Goal: Check status: Check status

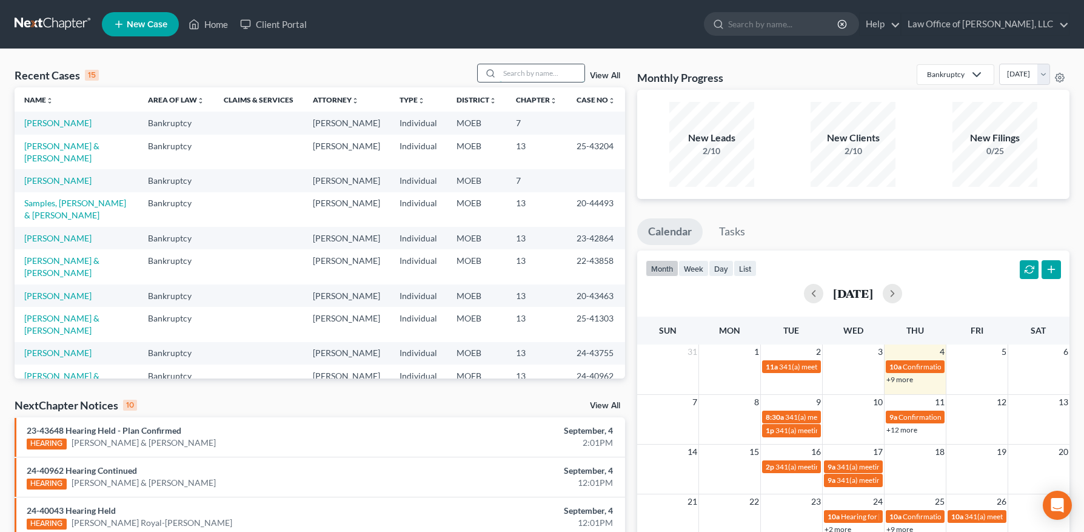
click at [517, 72] on input "search" at bounding box center [542, 73] width 85 height 18
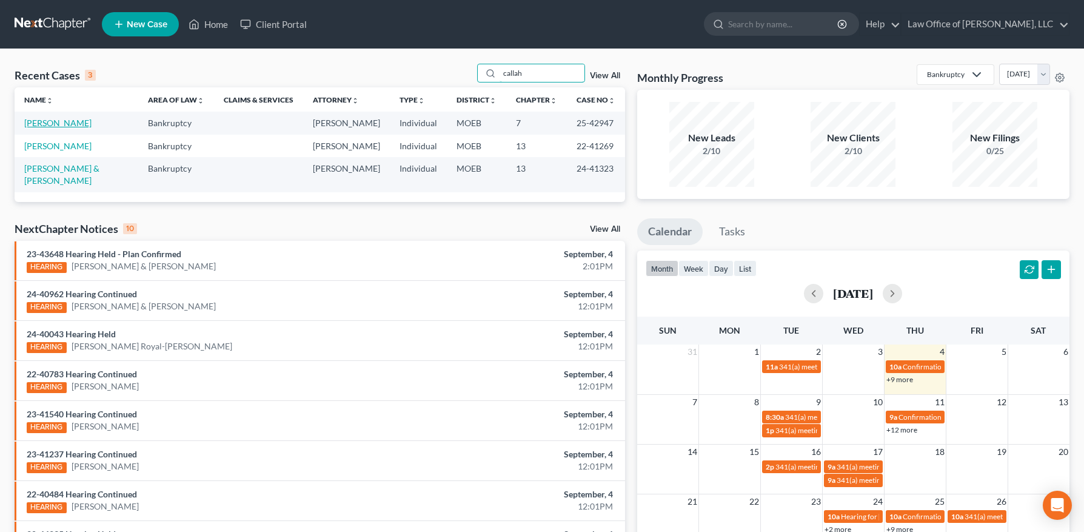
type input "callah"
click at [69, 123] on link "[PERSON_NAME]" at bounding box center [57, 123] width 67 height 10
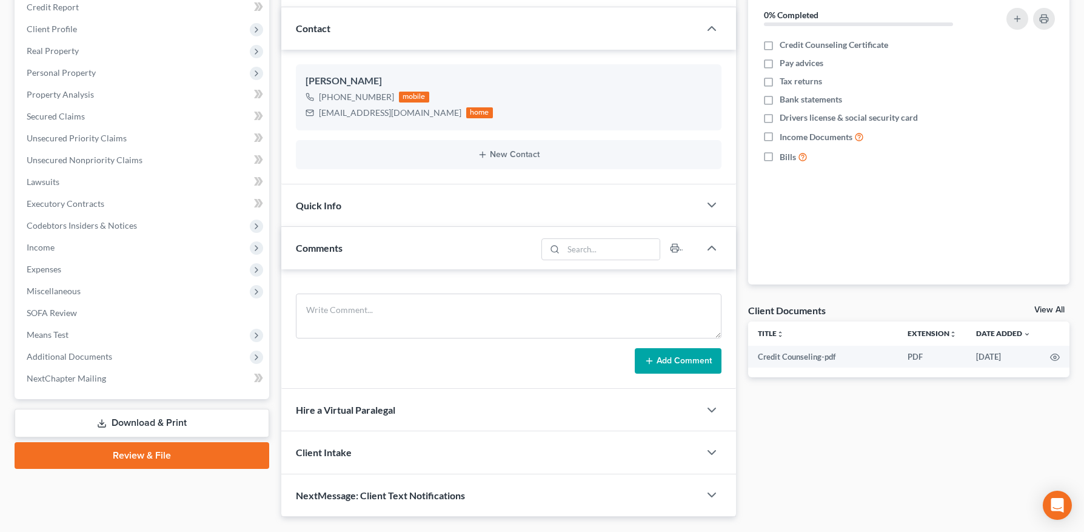
scroll to position [182, 0]
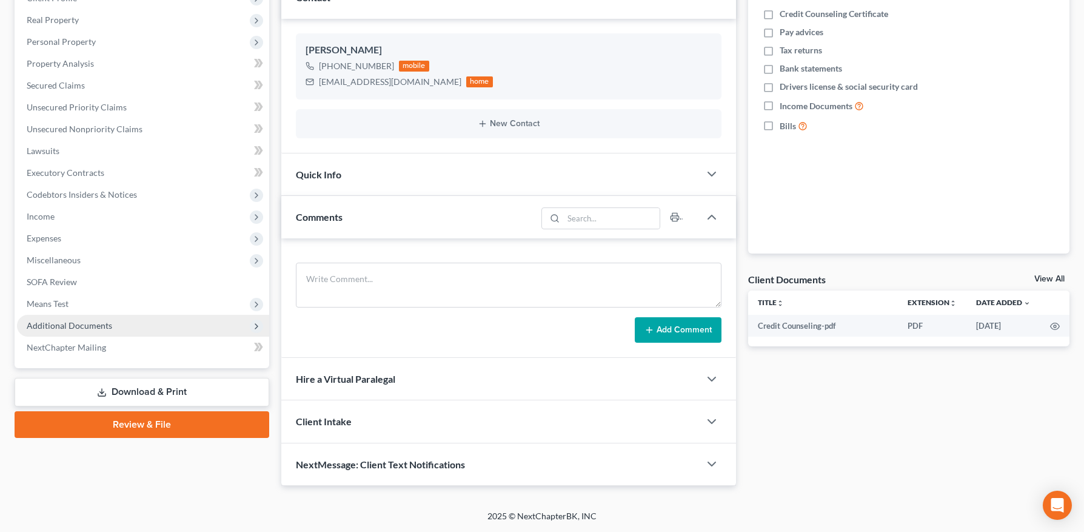
click at [64, 329] on span "Additional Documents" at bounding box center [69, 325] width 85 height 10
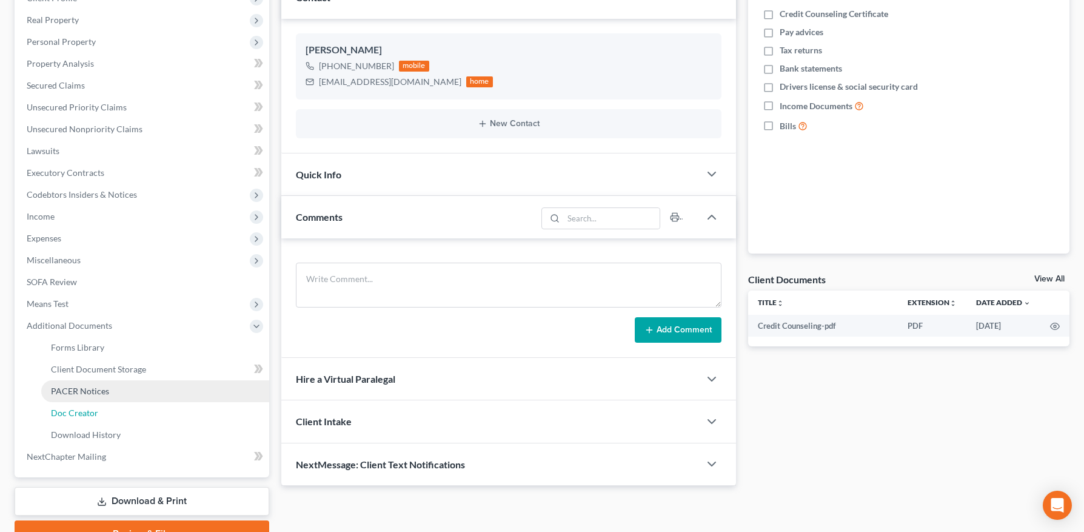
click at [87, 403] on link "Doc Creator" at bounding box center [155, 413] width 228 height 22
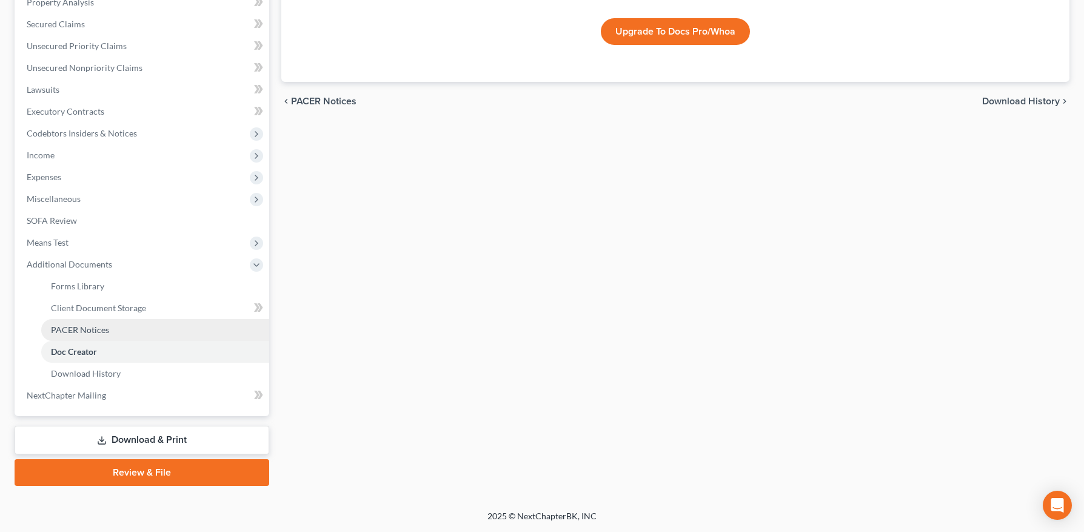
click at [95, 327] on span "PACER Notices" at bounding box center [80, 329] width 58 height 10
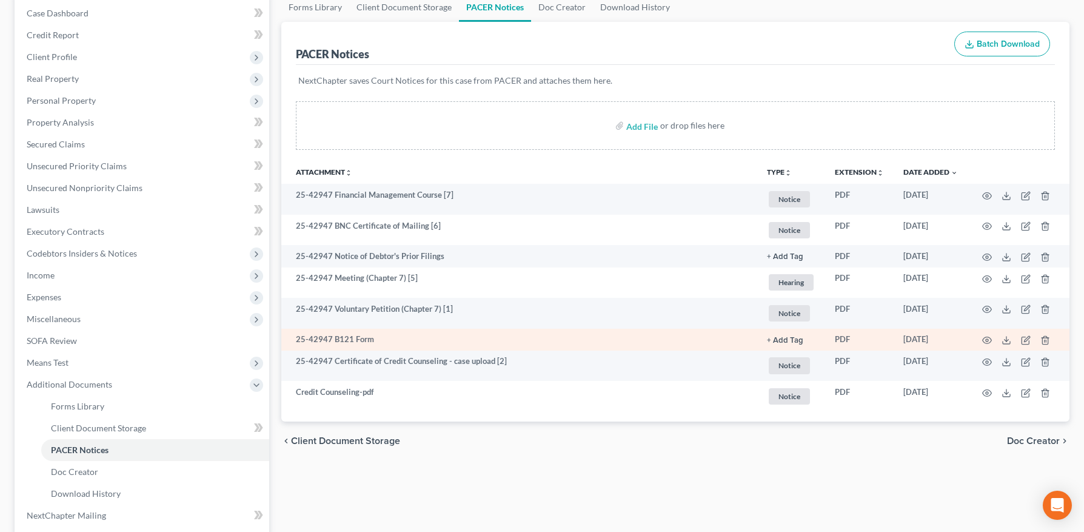
click at [408, 351] on td "25-42947 Certificate of Credit Counseling - case upload [2]" at bounding box center [519, 365] width 476 height 31
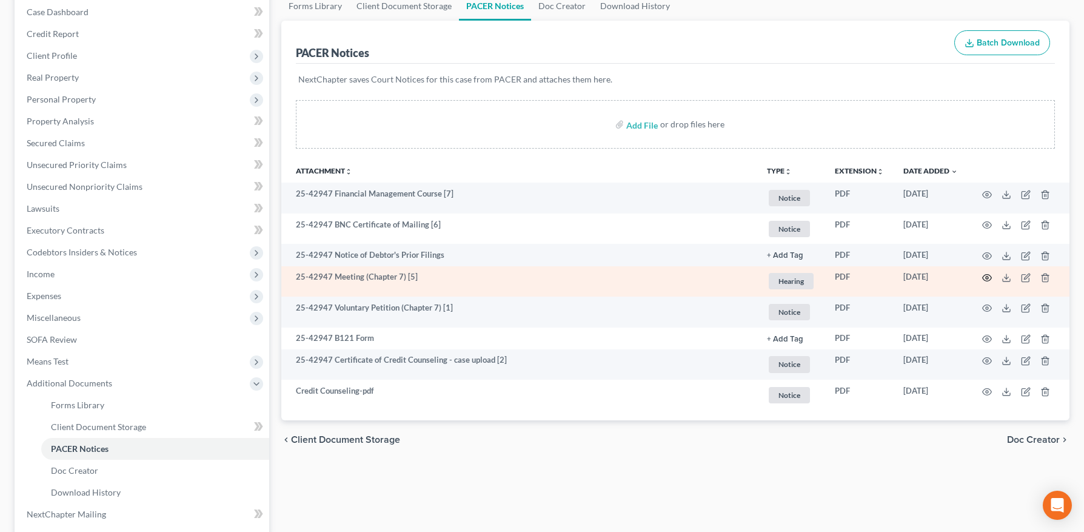
click at [986, 276] on circle "button" at bounding box center [987, 277] width 2 height 2
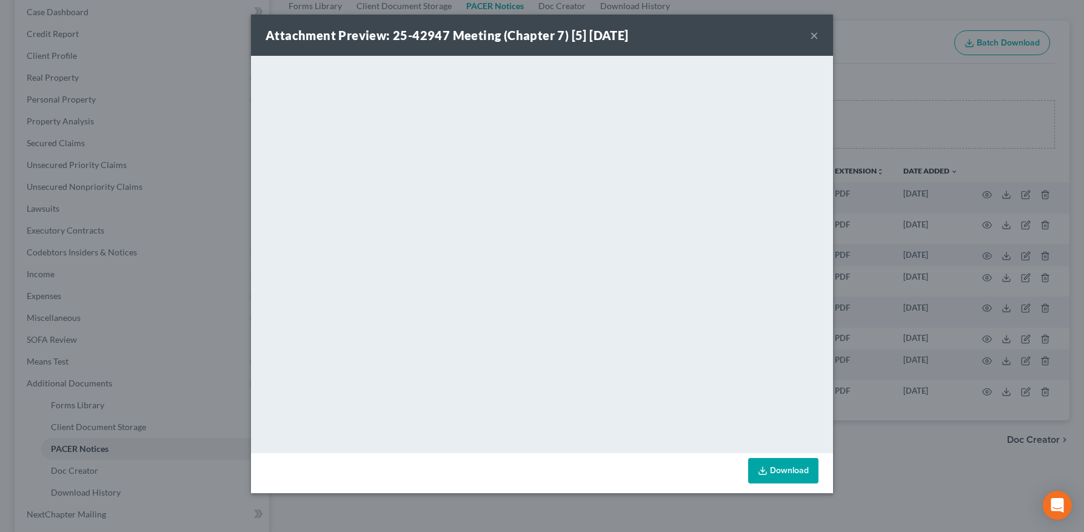
click at [813, 36] on button "×" at bounding box center [814, 35] width 8 height 15
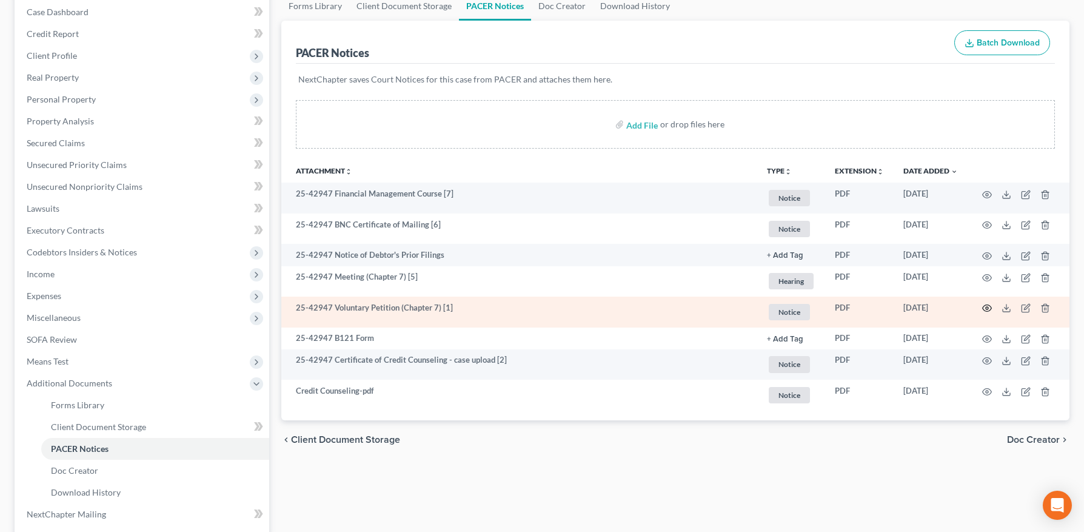
click at [984, 306] on icon "button" at bounding box center [987, 308] width 9 height 7
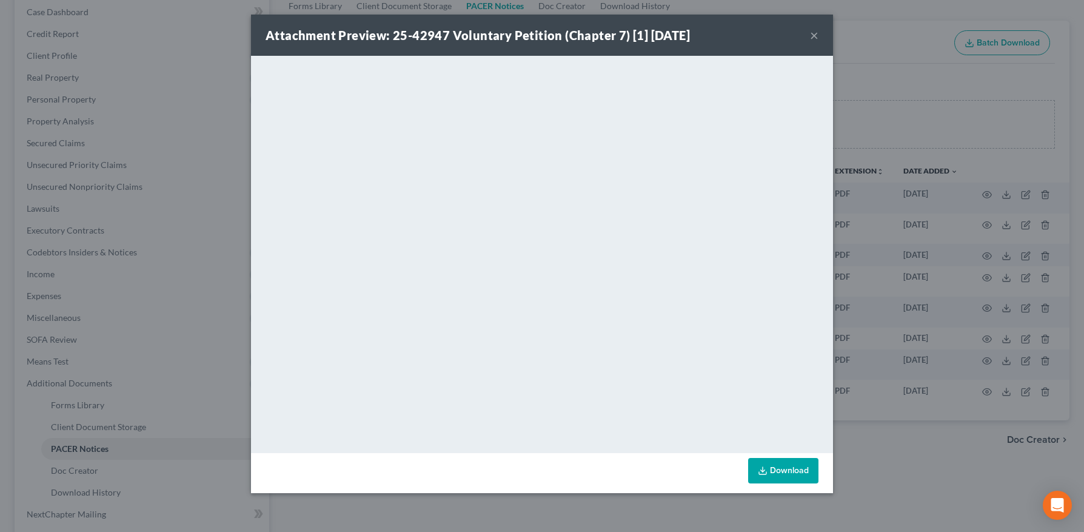
click at [815, 34] on button "×" at bounding box center [814, 35] width 8 height 15
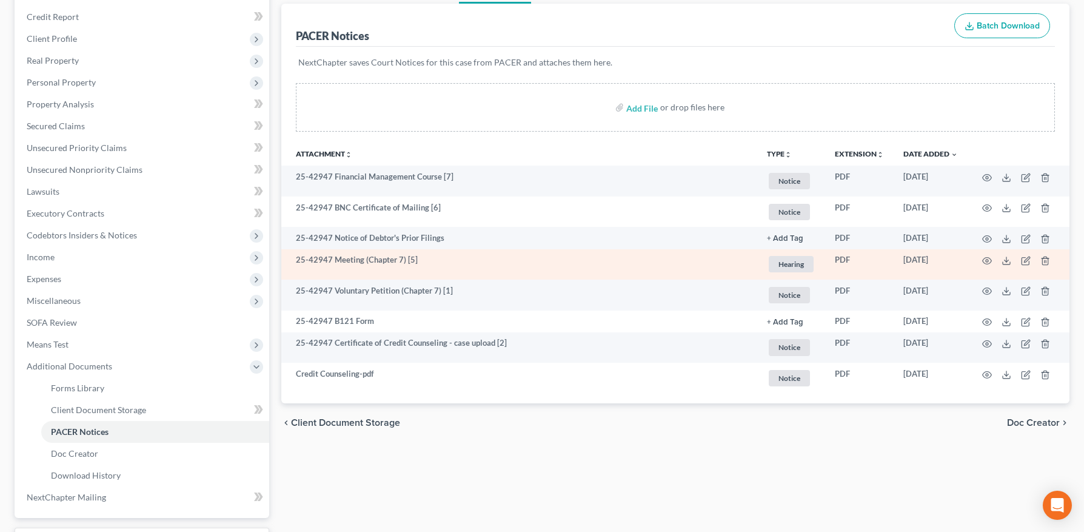
scroll to position [146, 0]
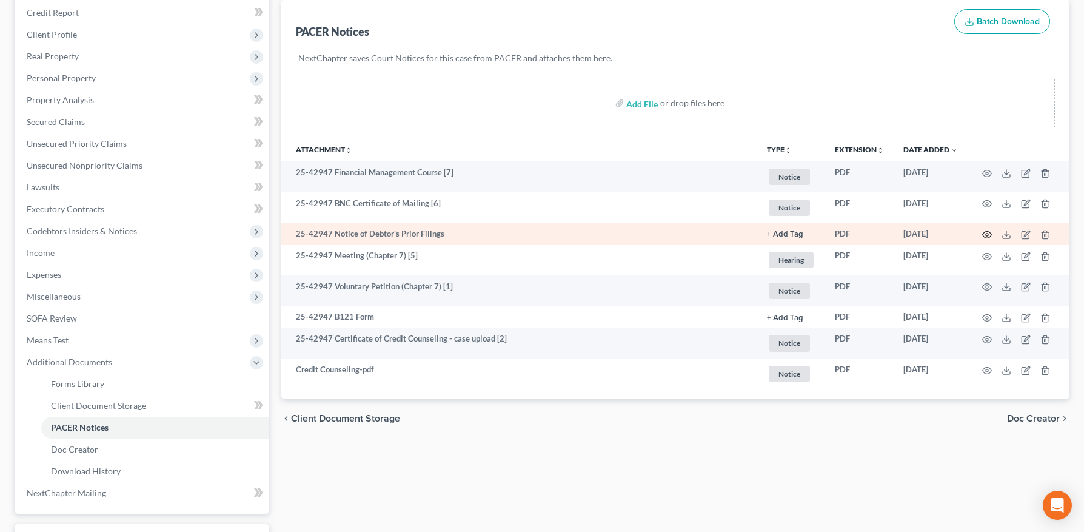
click at [991, 232] on icon "button" at bounding box center [987, 235] width 10 height 10
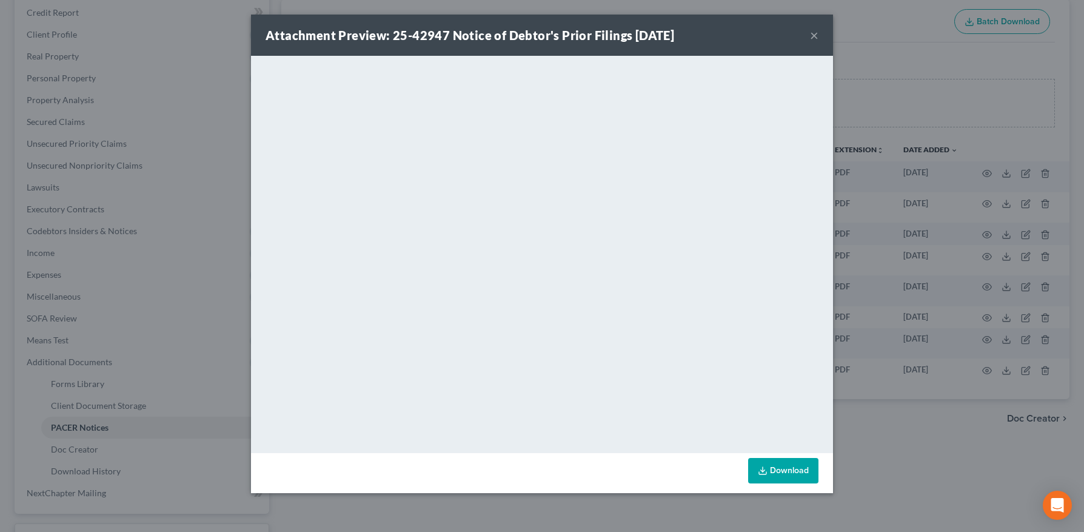
click at [812, 33] on button "×" at bounding box center [814, 35] width 8 height 15
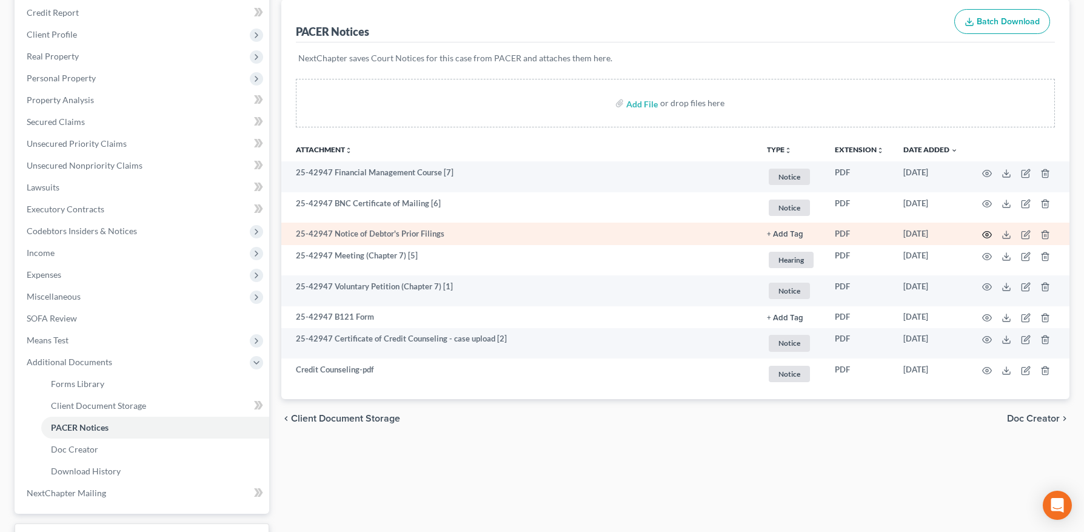
click at [987, 236] on icon "button" at bounding box center [987, 235] width 10 height 10
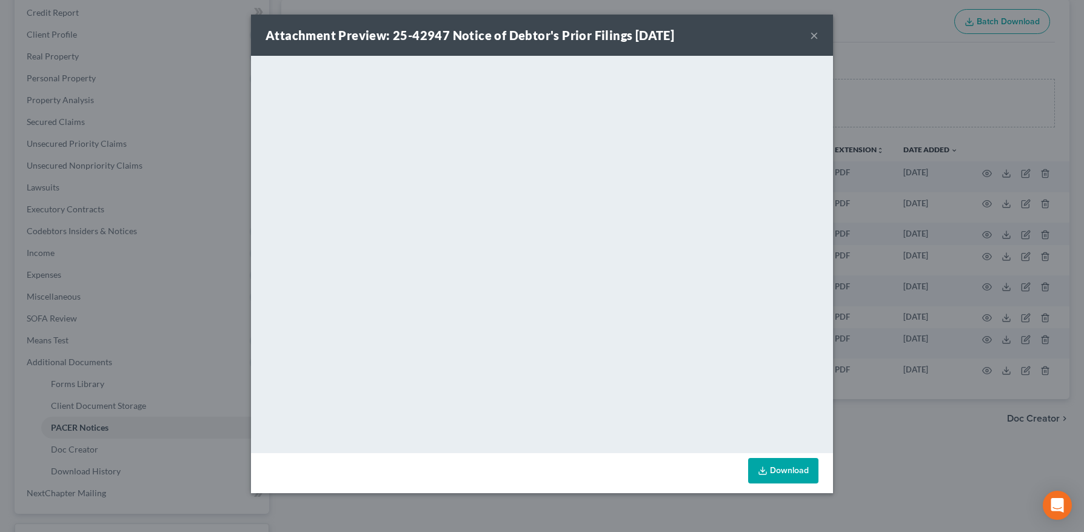
click at [816, 35] on button "×" at bounding box center [814, 35] width 8 height 15
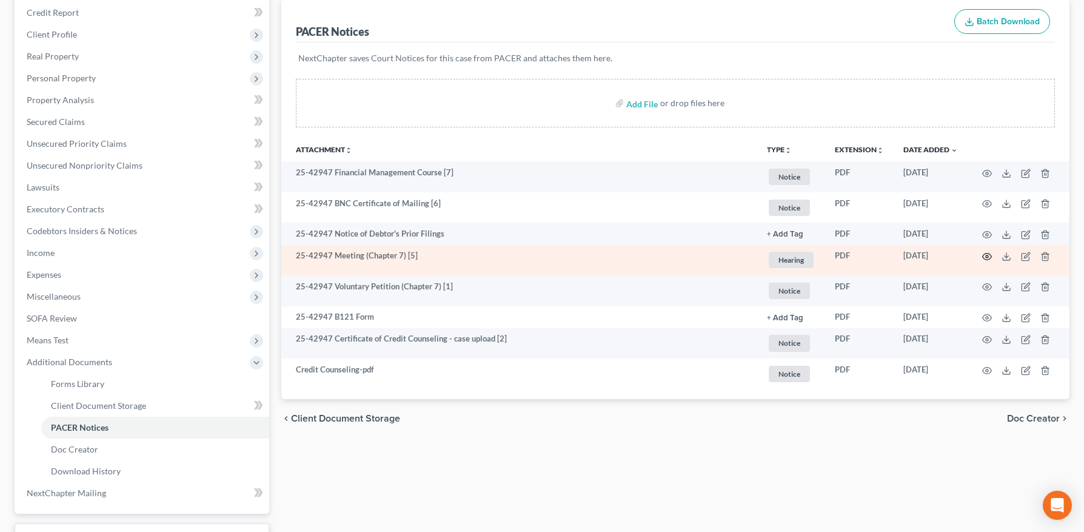
click at [984, 254] on icon "button" at bounding box center [987, 256] width 9 height 7
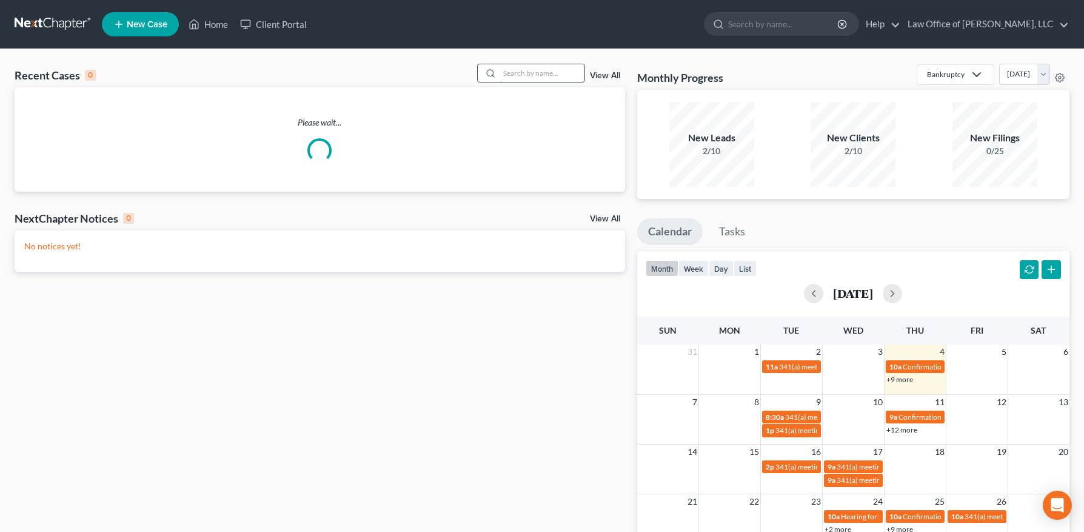
click at [540, 69] on input "search" at bounding box center [542, 73] width 85 height 18
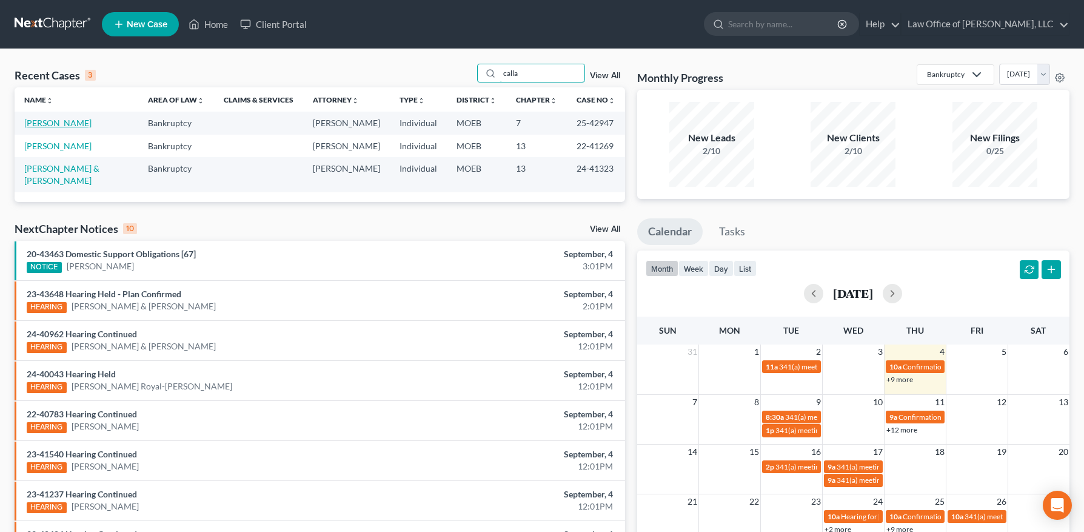
type input "calla"
click at [78, 125] on link "[PERSON_NAME]" at bounding box center [57, 123] width 67 height 10
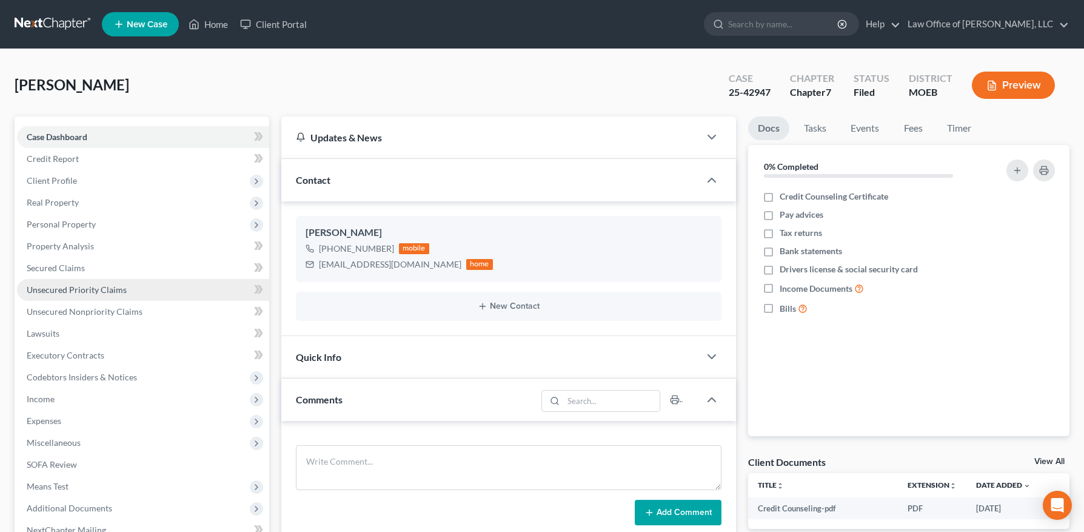
scroll to position [182, 0]
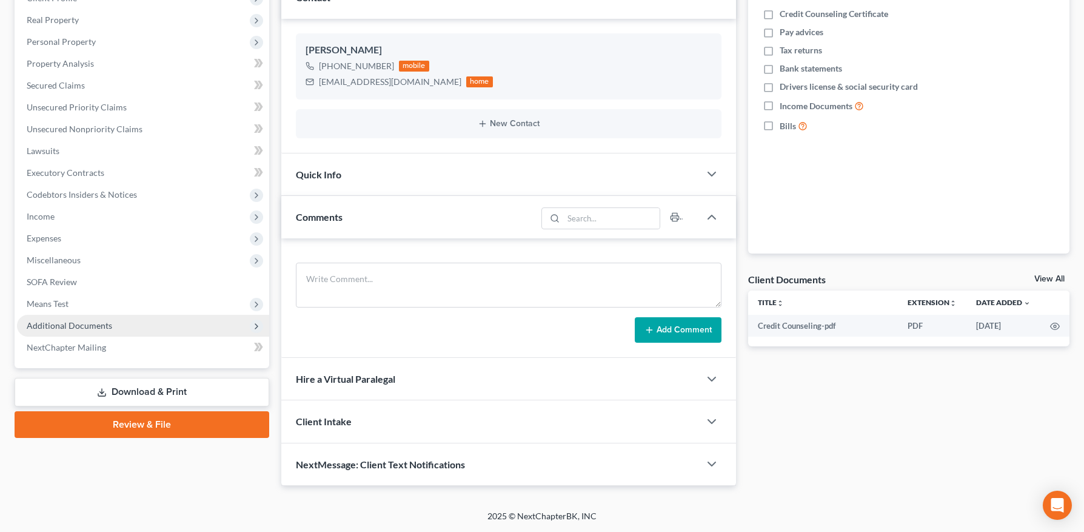
click at [82, 329] on span "Additional Documents" at bounding box center [69, 325] width 85 height 10
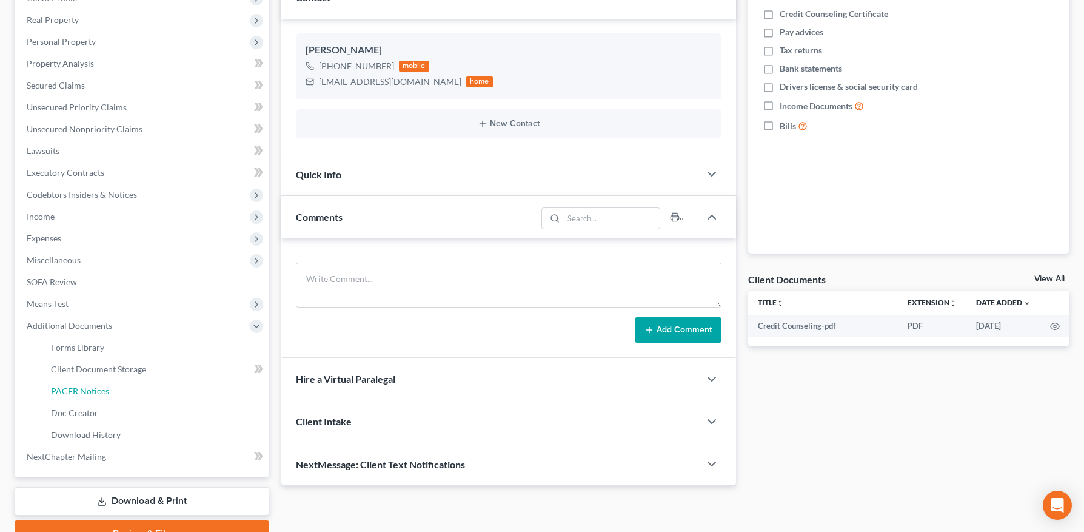
drag, startPoint x: 96, startPoint y: 392, endPoint x: 392, endPoint y: 383, distance: 295.4
click at [96, 392] on span "PACER Notices" at bounding box center [80, 391] width 58 height 10
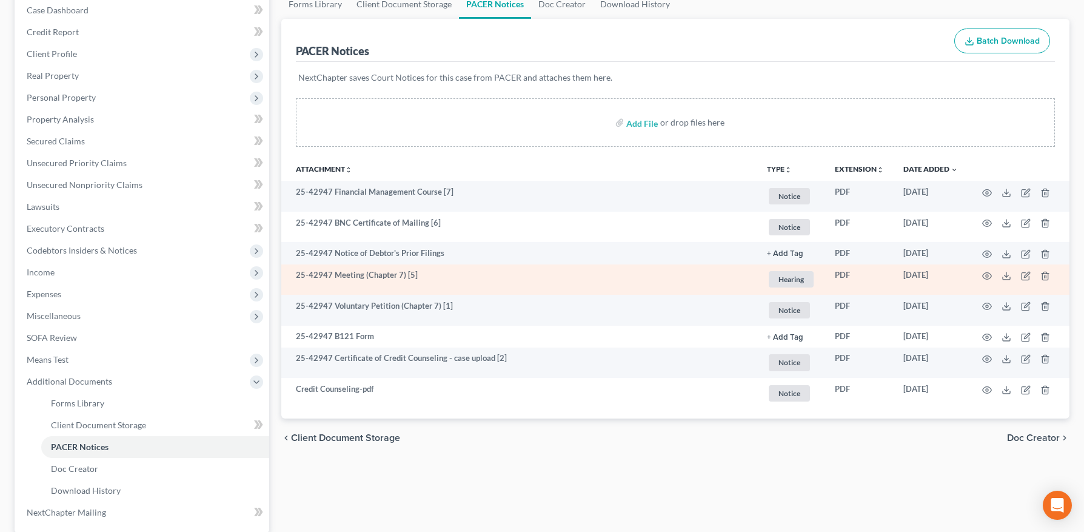
scroll to position [127, 0]
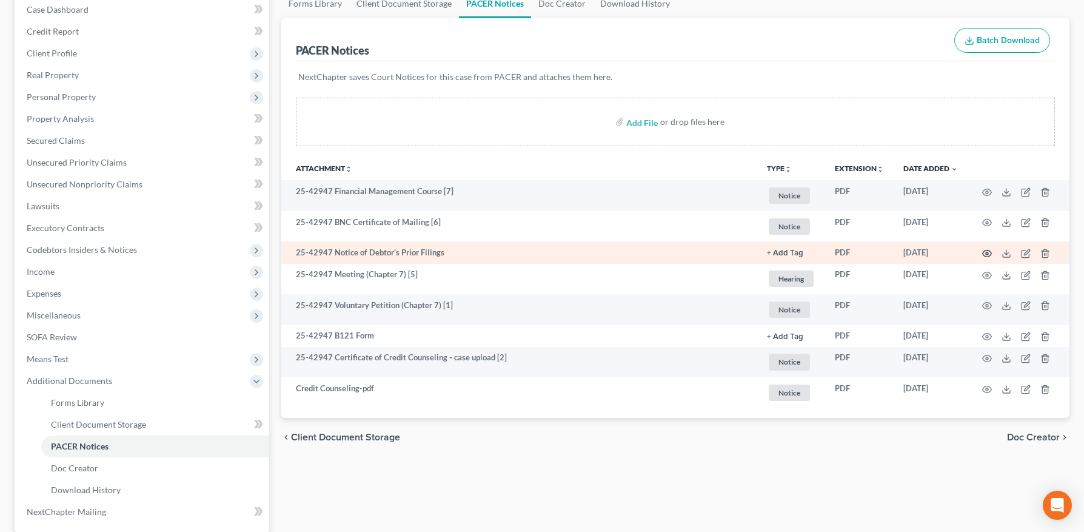
click at [984, 252] on icon "button" at bounding box center [987, 254] width 10 height 10
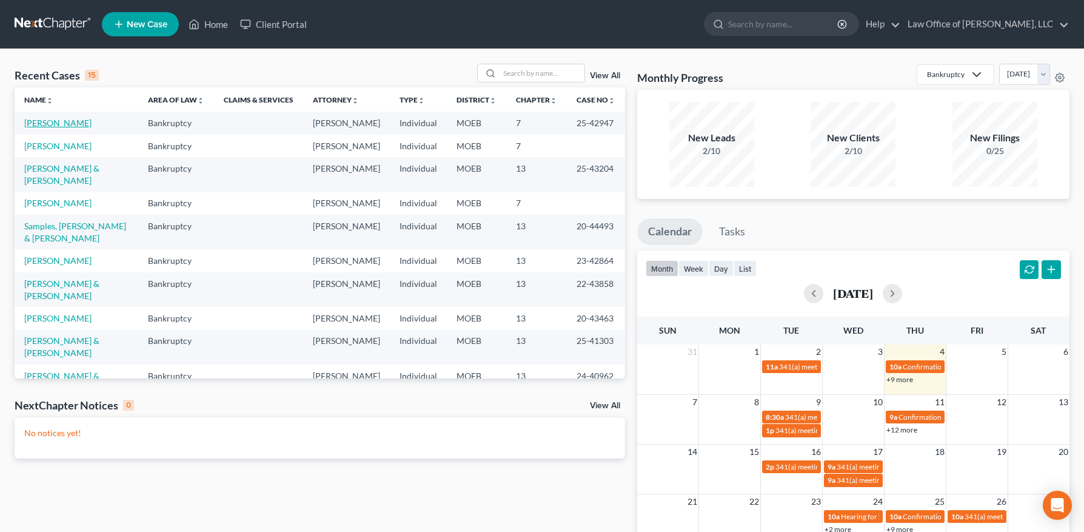
click at [47, 121] on link "[PERSON_NAME]" at bounding box center [57, 123] width 67 height 10
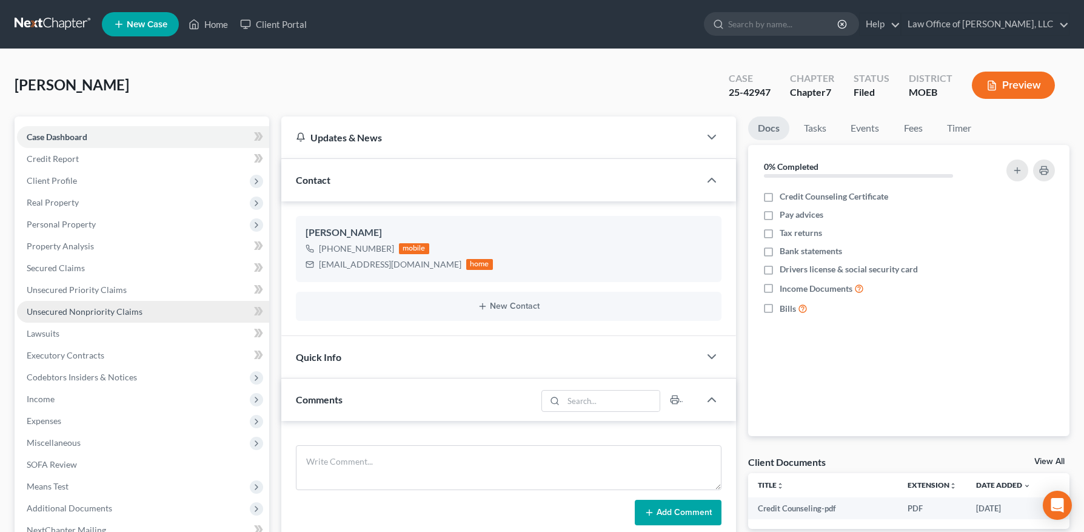
scroll to position [182, 0]
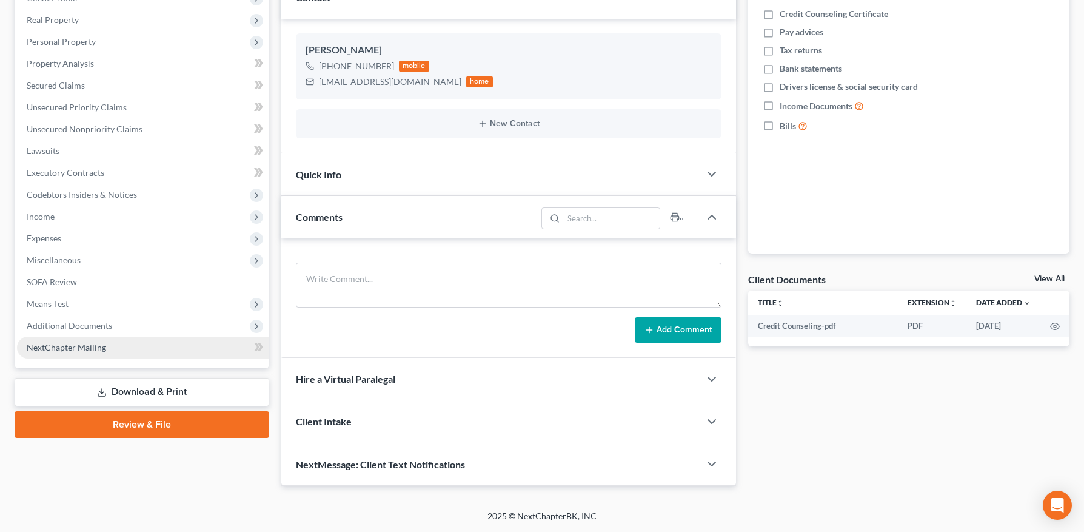
drag, startPoint x: 108, startPoint y: 323, endPoint x: 124, endPoint y: 377, distance: 56.2
click at [108, 323] on span "Additional Documents" at bounding box center [69, 325] width 85 height 10
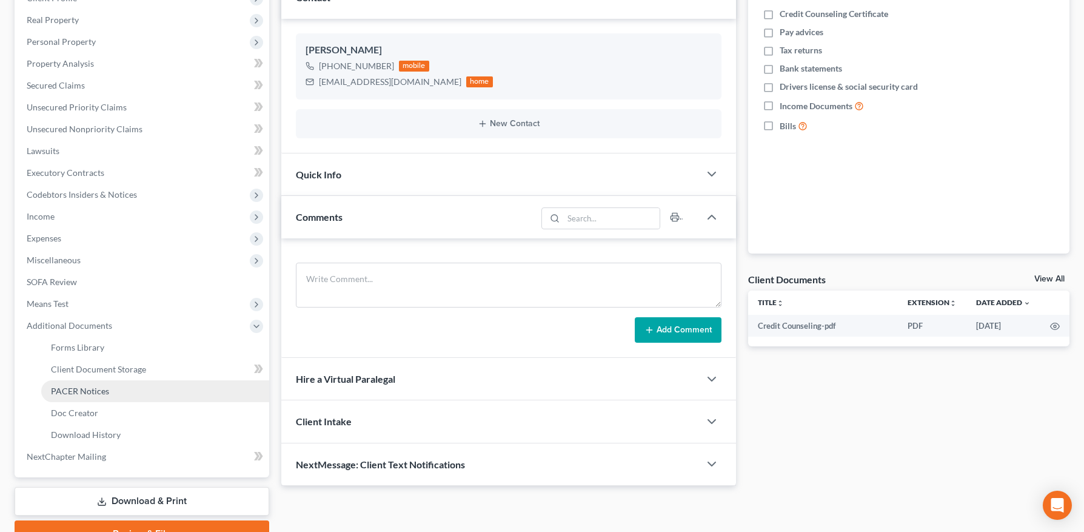
click at [104, 381] on link "PACER Notices" at bounding box center [155, 391] width 228 height 22
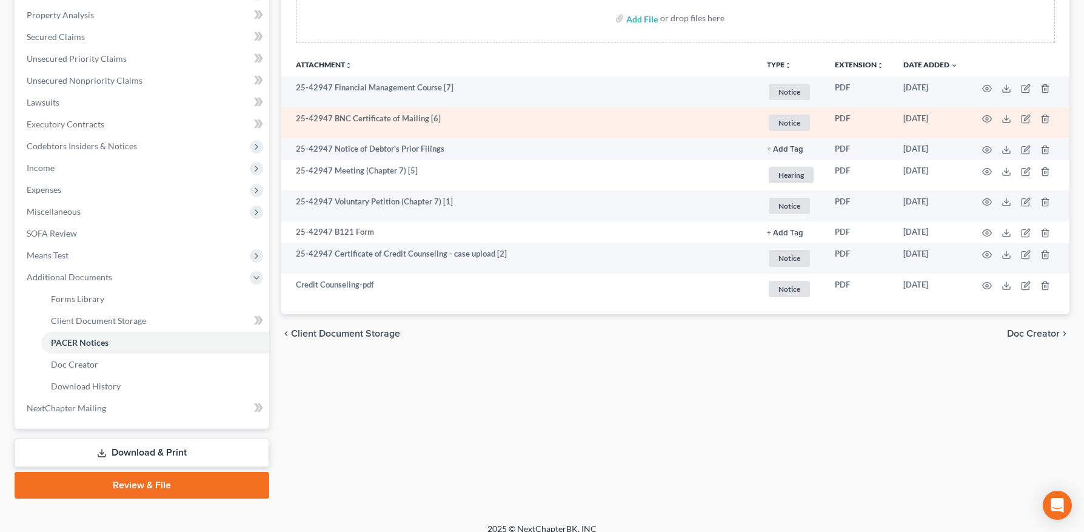
scroll to position [239, 0]
